Goal: Information Seeking & Learning: Learn about a topic

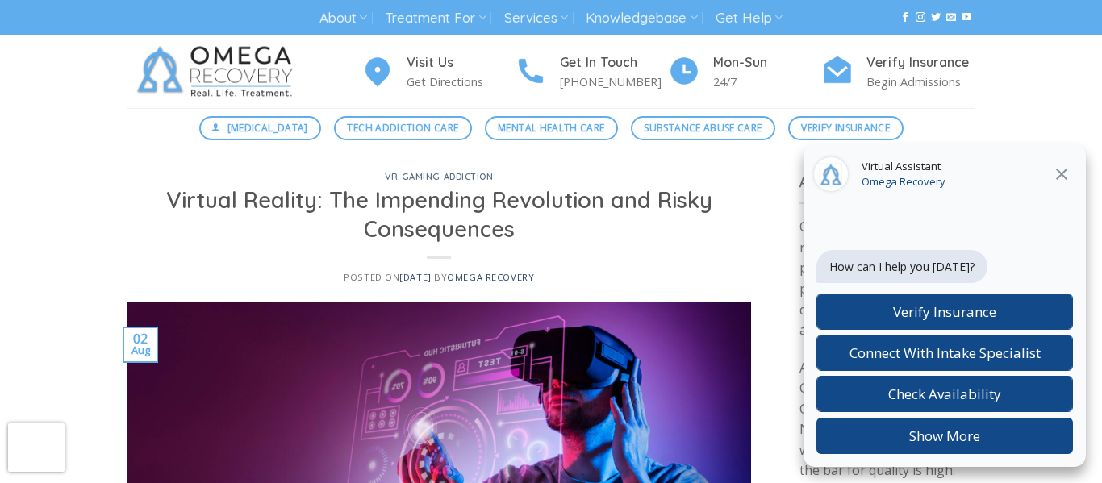
click at [591, 220] on h1 "Virtual Reality: The Impending Revolution and Risky Consequences" at bounding box center [439, 214] width 585 height 57
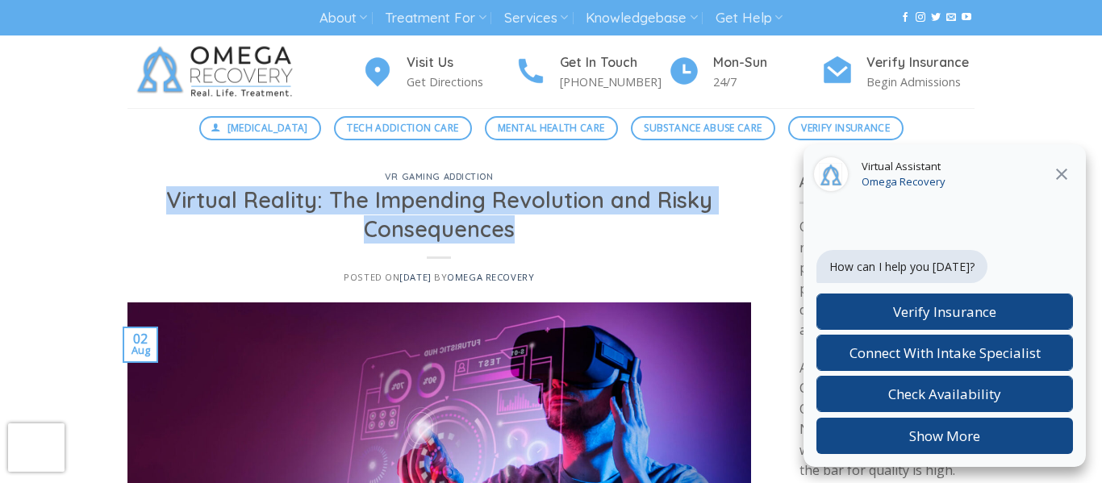
drag, startPoint x: 522, startPoint y: 229, endPoint x: 172, endPoint y: 196, distance: 351.7
click at [172, 196] on h1 "Virtual Reality: The Impending Revolution and Risky Consequences" at bounding box center [439, 214] width 585 height 57
copy h1 "Virtual Reality: The Impending Revolution and Risky Consequences"
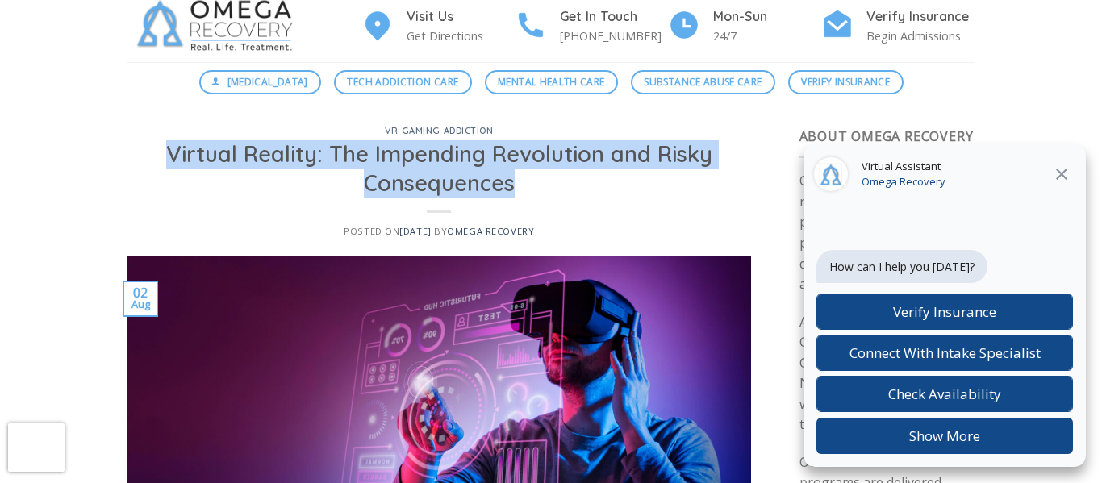
scroll to position [90, 0]
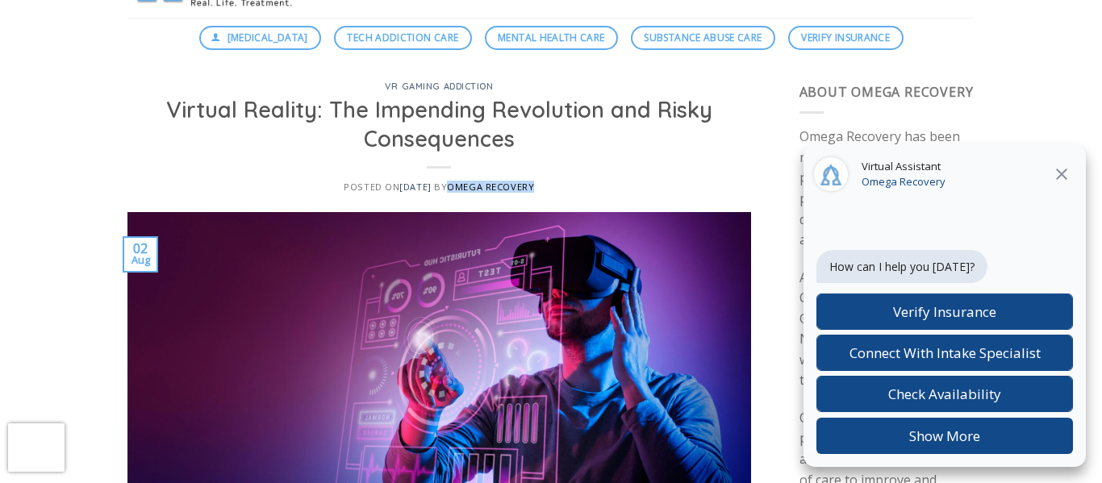
drag, startPoint x: 558, startPoint y: 184, endPoint x: 473, endPoint y: 186, distance: 85.5
click at [473, 186] on div "Posted on [DATE] [DATE] by Omega Recovery" at bounding box center [439, 187] width 585 height 10
copy link "Omega Recovery"
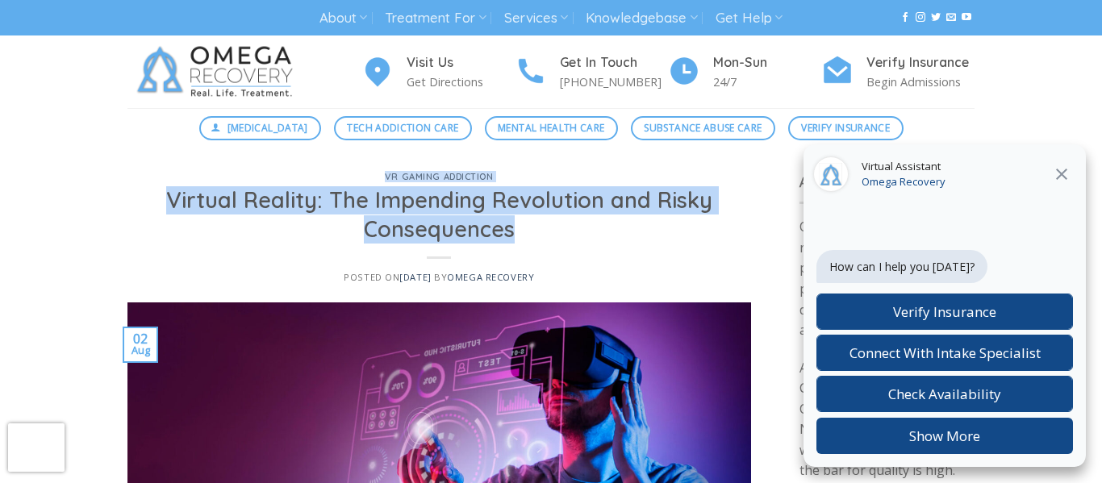
drag, startPoint x: 431, startPoint y: 124, endPoint x: 176, endPoint y: 178, distance: 260.6
click at [176, 178] on div "VR Gaming Addiction Virtual Reality: The Impending Revolution and Risky Consequ…" at bounding box center [439, 238] width 624 height 130
click at [358, 190] on h1 "Virtual Reality: The Impending Revolution and Risky Consequences" at bounding box center [439, 214] width 585 height 57
click at [212, 211] on h1 "Virtual Reality: The Impending Revolution and Risky Consequences" at bounding box center [439, 214] width 585 height 57
drag, startPoint x: 146, startPoint y: 207, endPoint x: 513, endPoint y: 230, distance: 367.8
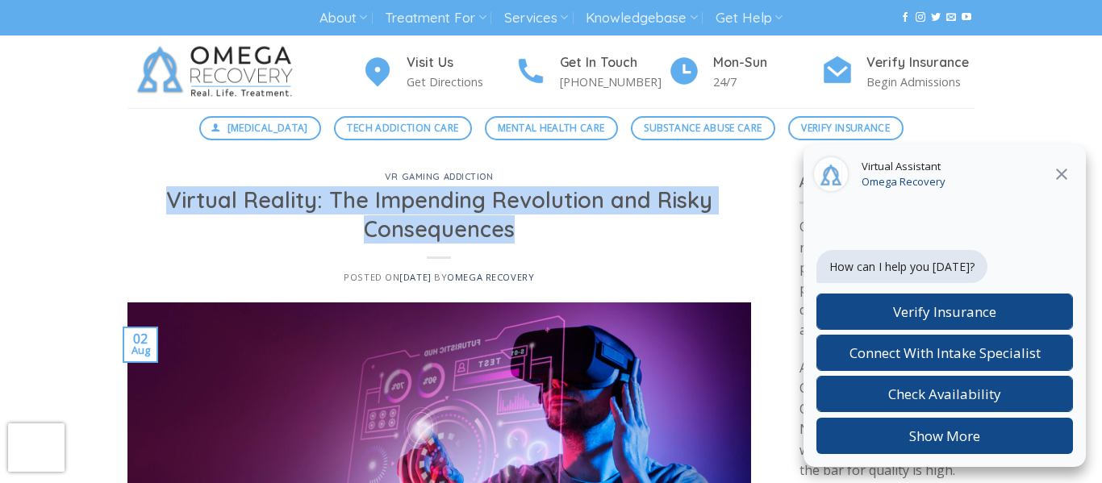
click at [513, 230] on h1 "Virtual Reality: The Impending Revolution and Risky Consequences" at bounding box center [439, 214] width 585 height 57
copy h1 "Virtual Reality: The Impending Revolution and Risky Consequences"
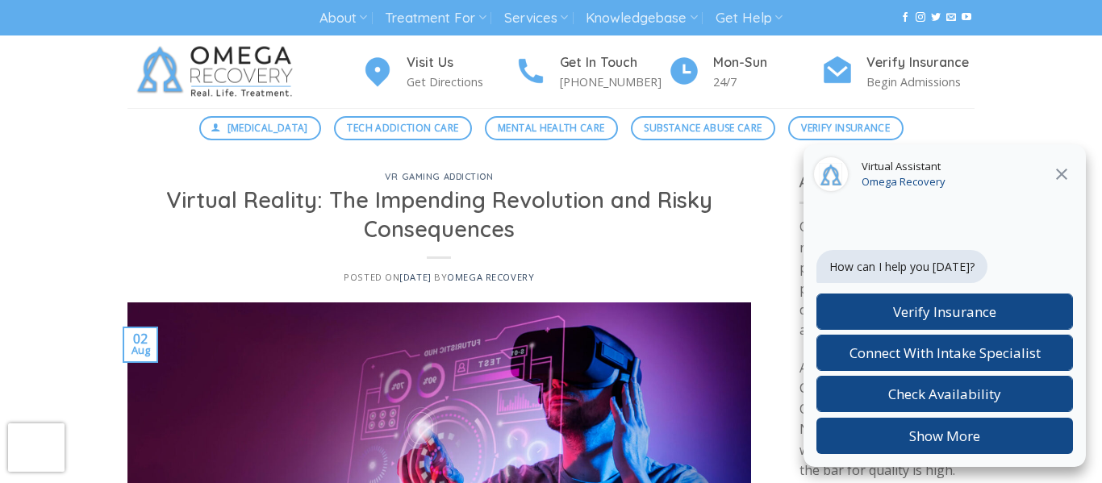
click at [394, 256] on div "VR Gaming Addiction Virtual Reality: The Impending Revolution and Risky Consequ…" at bounding box center [439, 238] width 624 height 130
drag, startPoint x: 382, startPoint y: 269, endPoint x: 419, endPoint y: 294, distance: 44.5
click at [419, 294] on div "VR Gaming Addiction Virtual Reality: The Impending Revolution and Risky Consequ…" at bounding box center [439, 238] width 624 height 130
drag, startPoint x: 454, startPoint y: 286, endPoint x: 381, endPoint y: 293, distance: 73.8
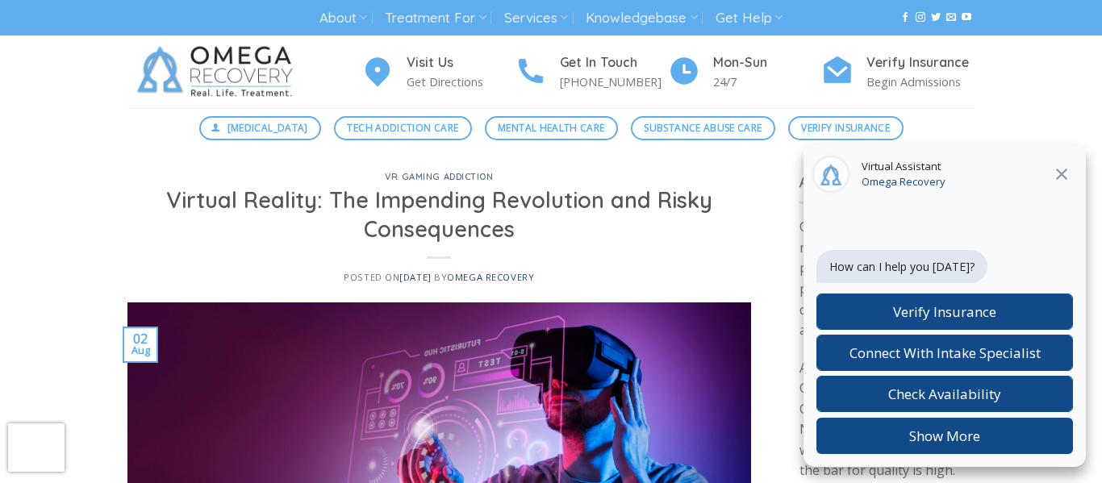
click at [381, 293] on div "VR Gaming Addiction Virtual Reality: The Impending Revolution and Risky Consequ…" at bounding box center [439, 238] width 624 height 130
copy time "[DATE]"
